Goal: Task Accomplishment & Management: Use online tool/utility

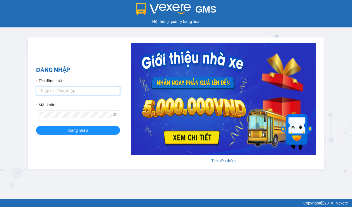
click at [93, 93] on input "Tên đăng nhập" at bounding box center [78, 90] width 84 height 9
type input "hale.longvanlimo"
click at [36, 126] on button "Đăng nhập" at bounding box center [78, 130] width 84 height 9
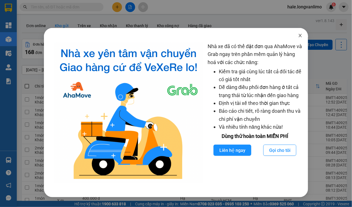
click at [302, 37] on span "Close" at bounding box center [300, 36] width 16 height 16
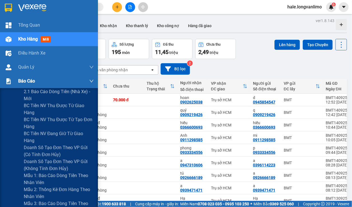
click at [8, 81] on img at bounding box center [9, 81] width 6 height 6
